Goal: Find contact information: Obtain details needed to contact an individual or organization

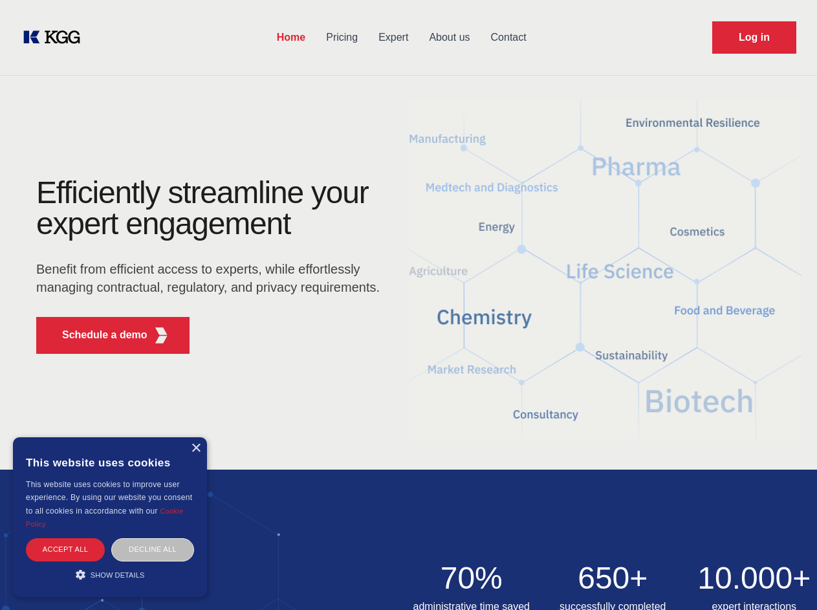
click at [408, 305] on div "Efficiently streamline your expert engagement Benefit from efficient access to …" at bounding box center [212, 270] width 393 height 187
click at [97, 335] on p "Schedule a demo" at bounding box center [104, 335] width 85 height 16
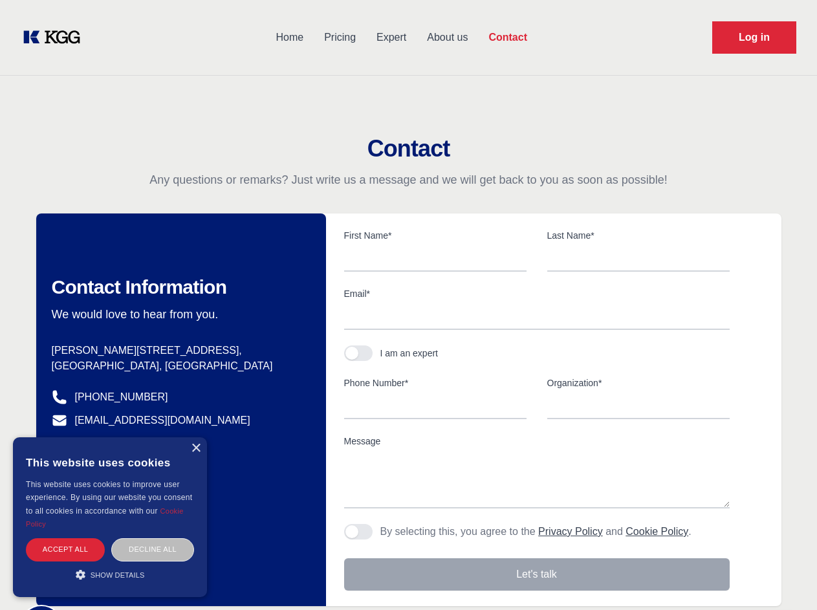
click at [195, 448] on div "× This website uses cookies This website uses cookies to improve user experienc…" at bounding box center [110, 517] width 194 height 160
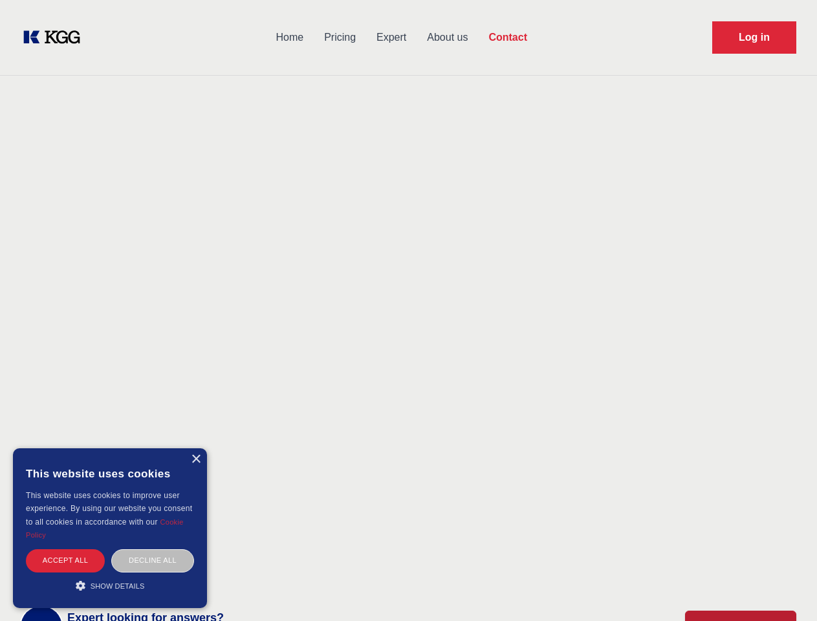
click at [65, 549] on div "Accept all" at bounding box center [65, 560] width 79 height 23
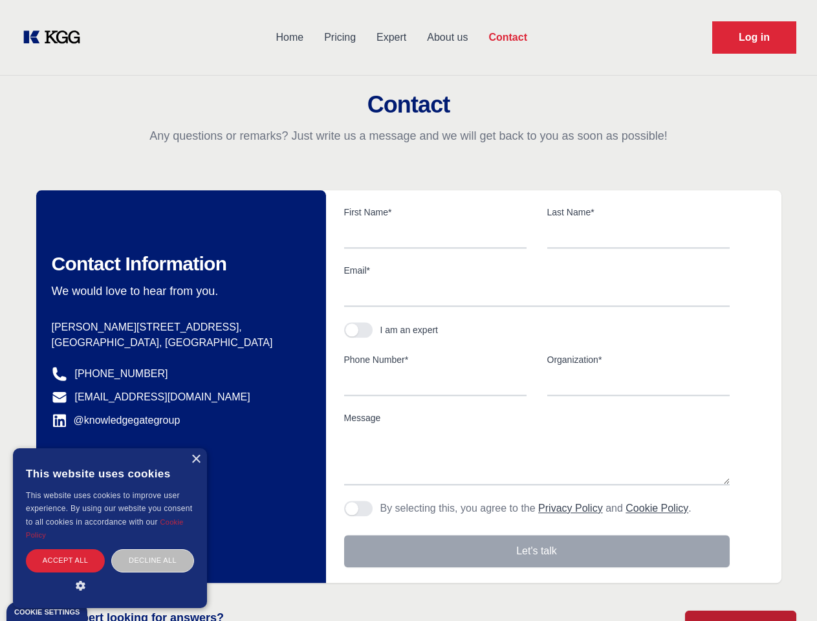
click at [153, 549] on div "Contact Information We would love to hear from you. Postal address [PERSON_NAME…" at bounding box center [181, 386] width 290 height 393
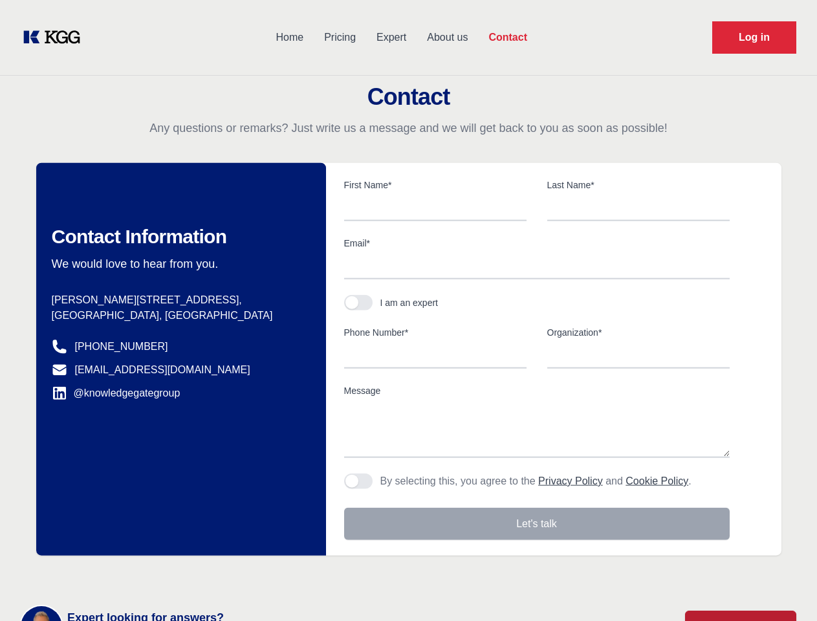
click at [110, 575] on main "Contact Any questions or remarks? Just write us a message and we will get back …" at bounding box center [408, 337] width 817 height 674
